Goal: Information Seeking & Learning: Compare options

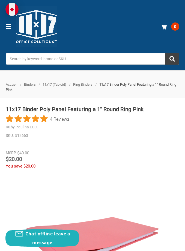
click at [85, 83] on span "Ring Binders" at bounding box center [82, 84] width 19 height 4
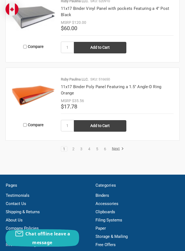
scroll to position [896, 0]
click at [31, 93] on img at bounding box center [33, 96] width 44 height 44
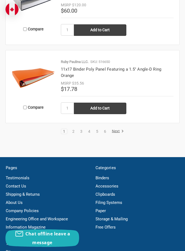
click at [71, 129] on link "2" at bounding box center [74, 131] width 6 height 4
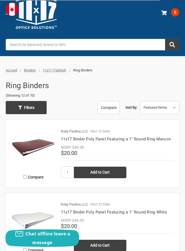
click at [34, 106] on span "Filters" at bounding box center [29, 107] width 10 height 9
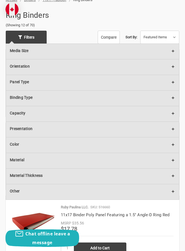
scroll to position [84, 0]
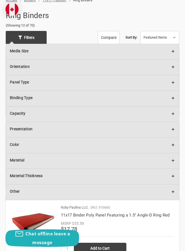
click at [64, 145] on h5 "Color" at bounding box center [92, 144] width 173 height 14
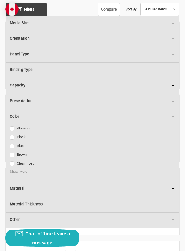
scroll to position [112, 0]
click at [20, 171] on span "Show More" at bounding box center [19, 171] width 18 height 5
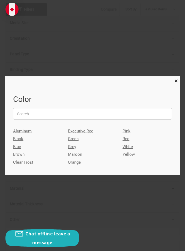
click at [176, 85] on span "×" at bounding box center [177, 81] width 4 height 8
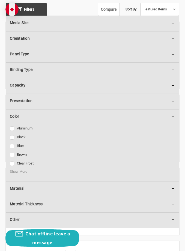
click at [14, 163] on link "Clear Frost" at bounding box center [93, 163] width 166 height 7
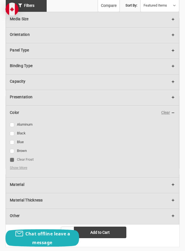
scroll to position [116, 0]
click at [21, 168] on span "Show More" at bounding box center [19, 167] width 18 height 5
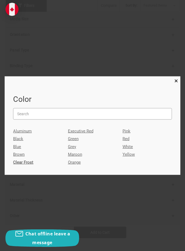
click at [34, 120] on input "search" at bounding box center [92, 113] width 159 height 11
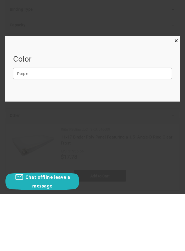
type input "Purple"
click at [175, 93] on span "×" at bounding box center [177, 97] width 4 height 8
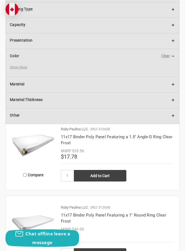
click at [17, 69] on span "Show More" at bounding box center [19, 67] width 18 height 5
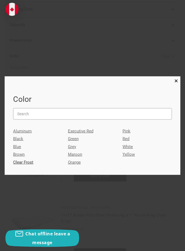
click at [36, 118] on input "search" at bounding box center [92, 113] width 159 height 11
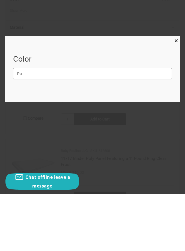
type input "P"
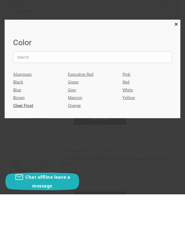
click at [177, 77] on span "×" at bounding box center [177, 81] width 4 height 8
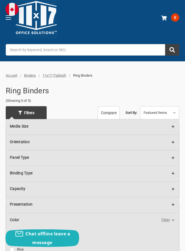
scroll to position [0, 0]
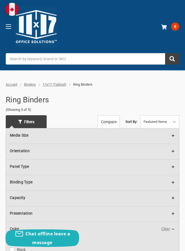
click at [36, 124] on link "Filters" at bounding box center [26, 121] width 41 height 13
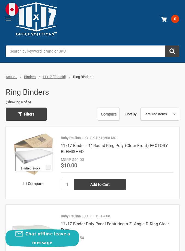
scroll to position [8, 0]
click at [28, 113] on span "Filters" at bounding box center [29, 114] width 10 height 9
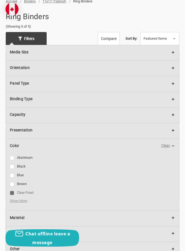
scroll to position [83, 0]
click at [22, 202] on span "Show More" at bounding box center [19, 200] width 18 height 5
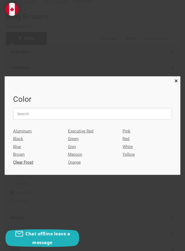
click at [18, 151] on link "Blue" at bounding box center [37, 147] width 49 height 8
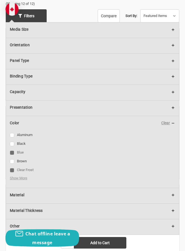
scroll to position [106, 0]
click at [22, 177] on span "Show More" at bounding box center [19, 177] width 18 height 5
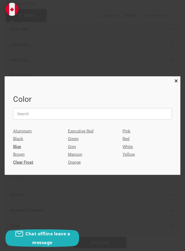
click at [128, 143] on link "Red" at bounding box center [147, 139] width 49 height 8
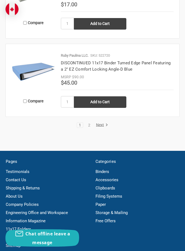
scroll to position [919, 0]
click at [86, 123] on link "2" at bounding box center [89, 125] width 6 height 4
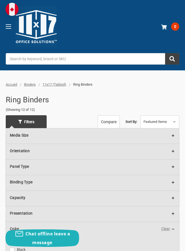
scroll to position [101, 0]
